Goal: Task Accomplishment & Management: Manage account settings

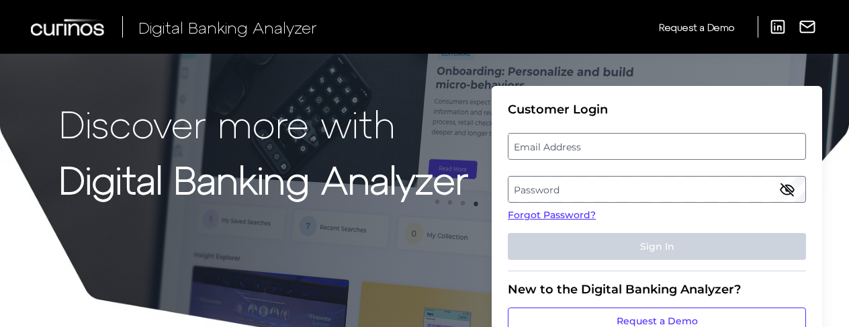
click at [629, 138] on label "Email Address" at bounding box center [657, 146] width 296 height 24
click at [629, 138] on input "email" at bounding box center [657, 146] width 298 height 27
